Goal: Navigation & Orientation: Find specific page/section

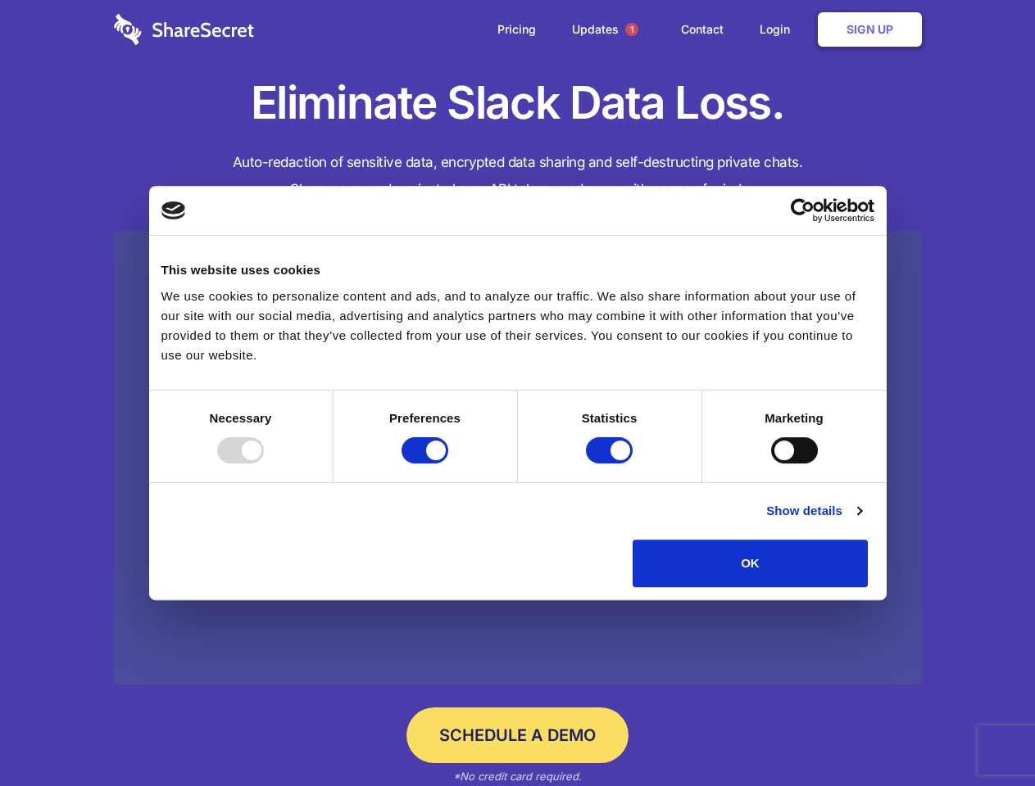
click at [264, 464] on div at bounding box center [240, 450] width 47 height 26
click at [448, 464] on input "Preferences" at bounding box center [424, 450] width 47 height 26
checkbox input "false"
click at [611, 464] on input "Statistics" at bounding box center [609, 450] width 47 height 26
checkbox input "false"
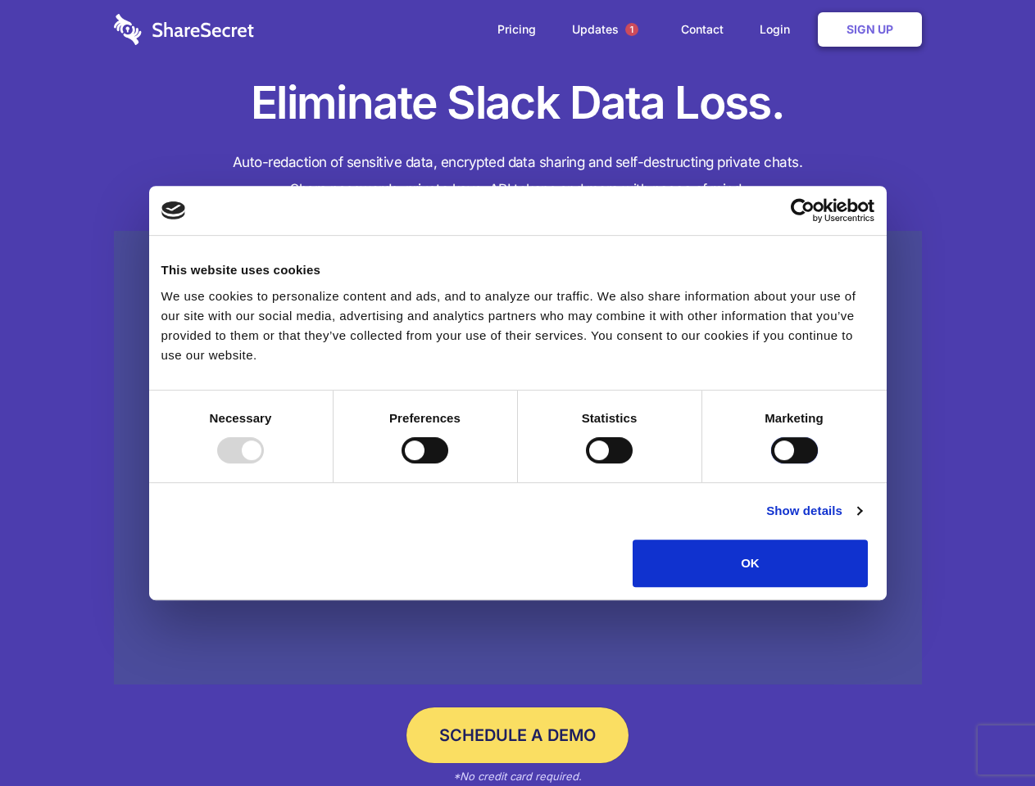
click at [771, 464] on input "Marketing" at bounding box center [794, 450] width 47 height 26
checkbox input "true"
click at [861, 521] on link "Show details" at bounding box center [813, 511] width 95 height 20
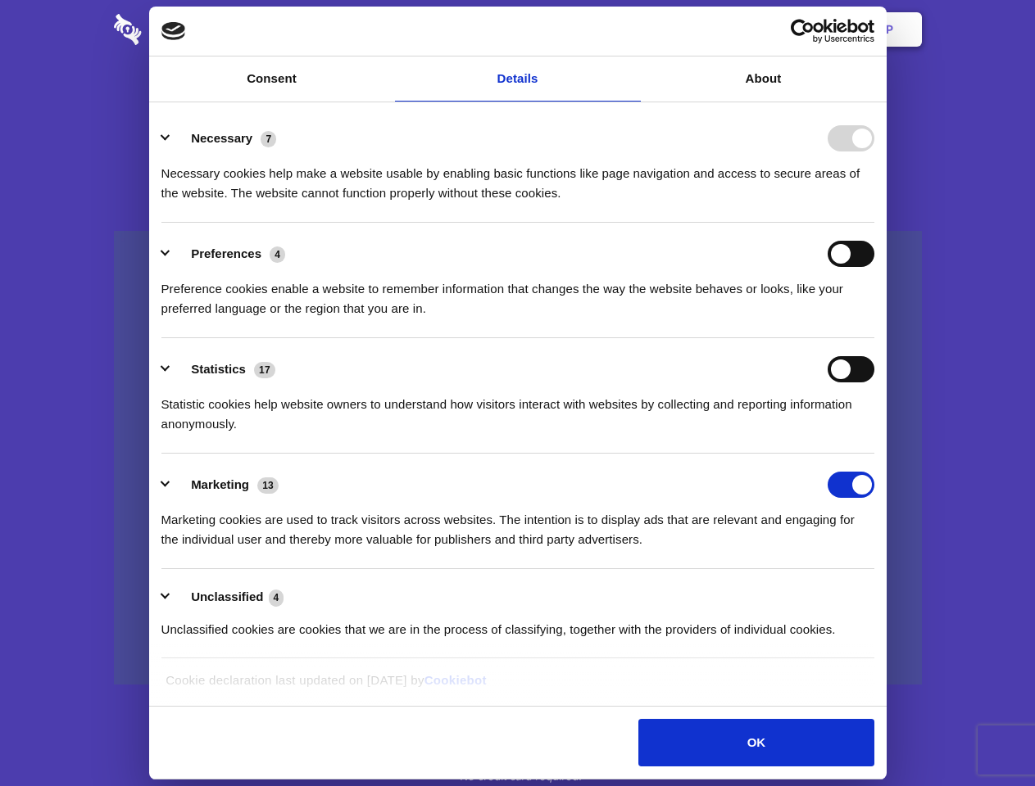
click at [874, 223] on li "Necessary 7 Necessary cookies help make a website usable by enabling basic func…" at bounding box center [517, 165] width 713 height 116
click at [631, 29] on span "1" at bounding box center [631, 29] width 13 height 13
